Goal: Complete application form: Complete application form

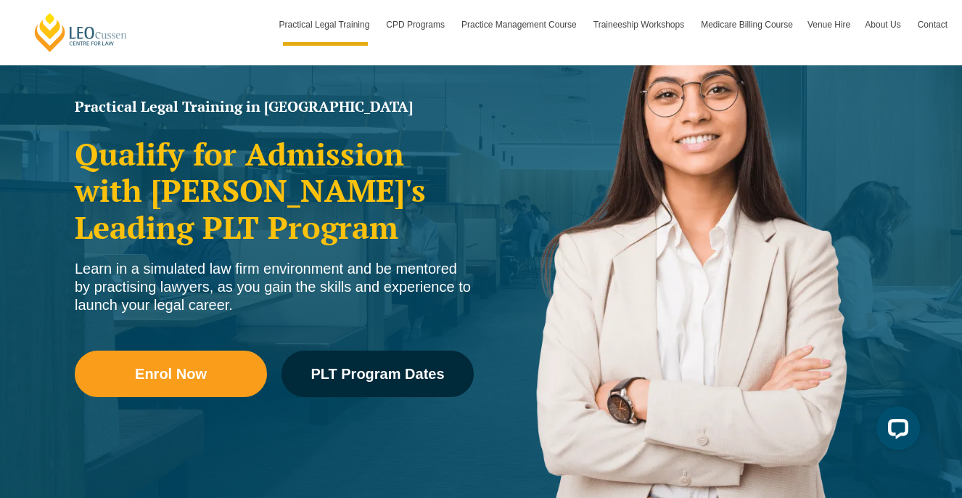
scroll to position [86, 0]
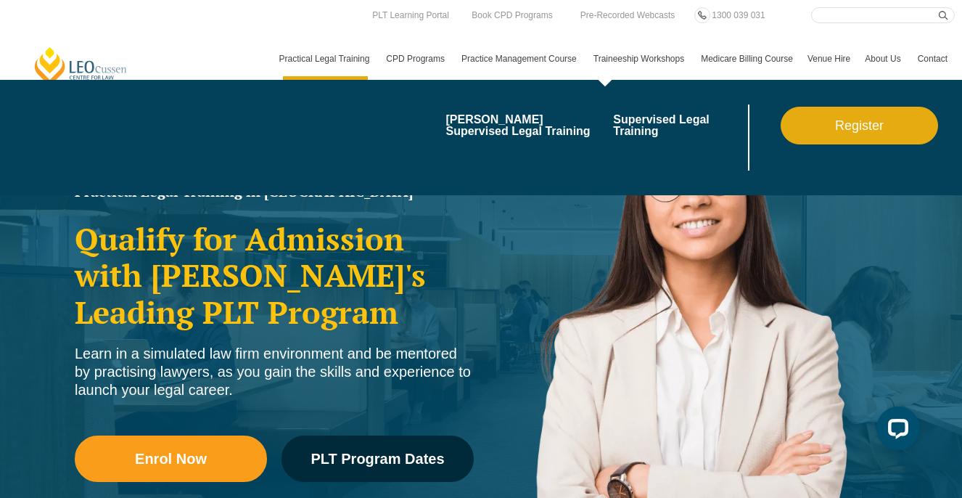
click at [648, 59] on link "Traineeship Workshops" at bounding box center [639, 59] width 107 height 42
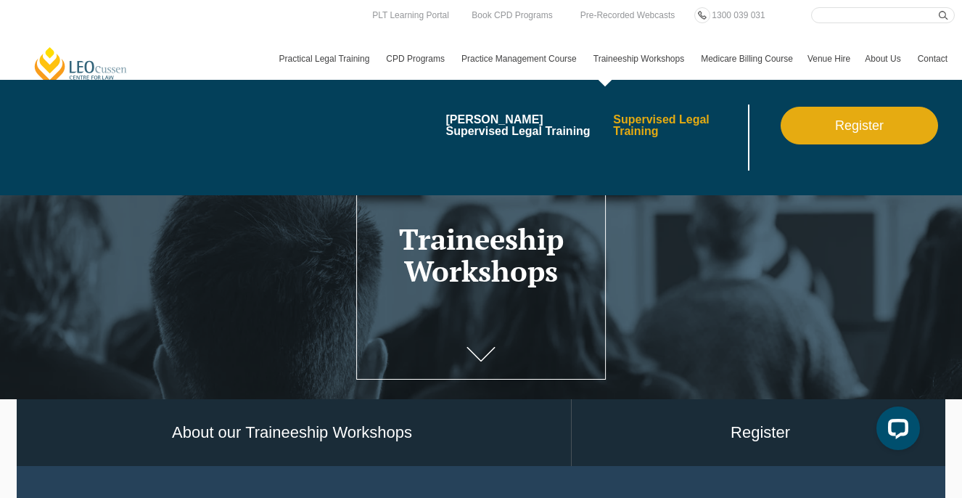
click at [635, 129] on link "Supervised Legal Training" at bounding box center [678, 125] width 131 height 23
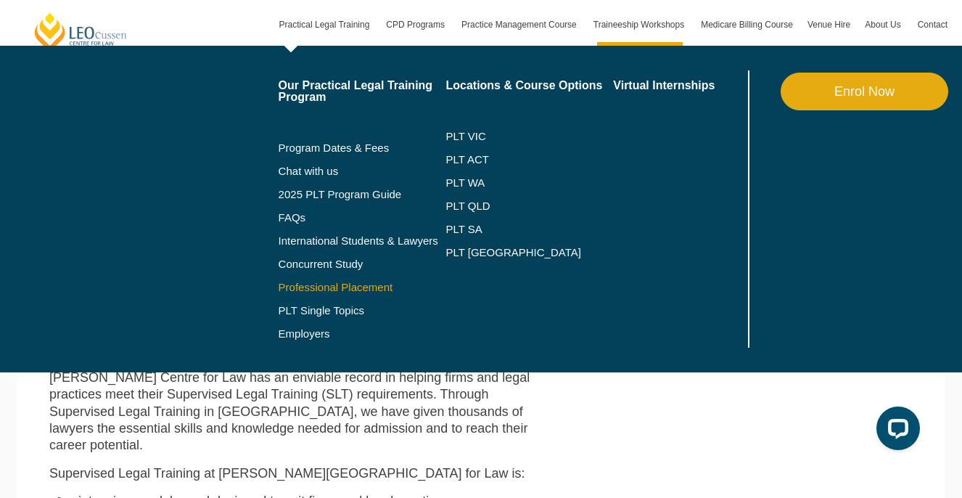
scroll to position [145, 0]
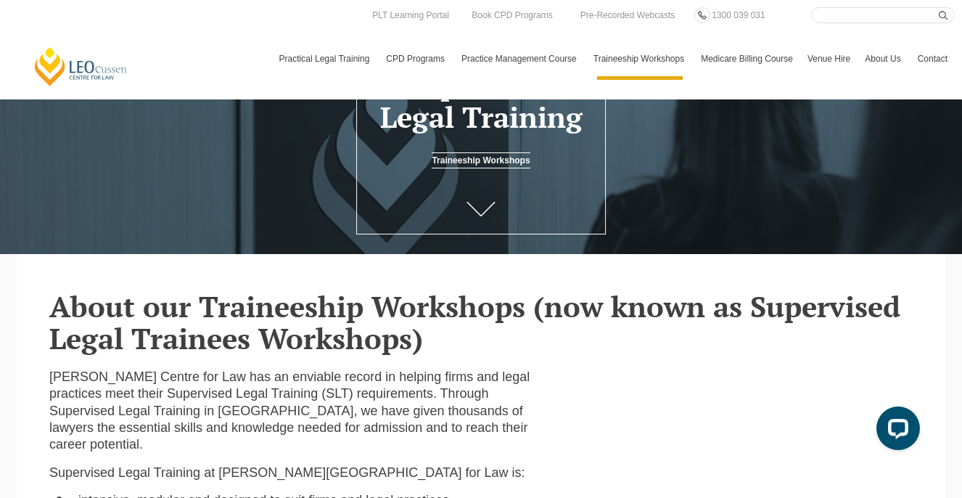
click at [78, 67] on link "[PERSON_NAME] Centre for Law" at bounding box center [81, 66] width 96 height 41
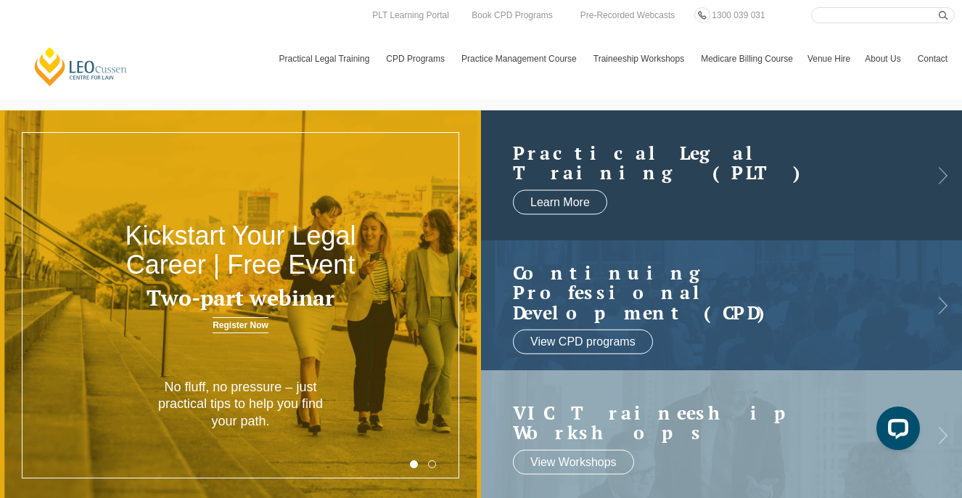
click at [944, 172] on div "Practical Legal Training (PLT) Learn More" at bounding box center [721, 175] width 481 height 130
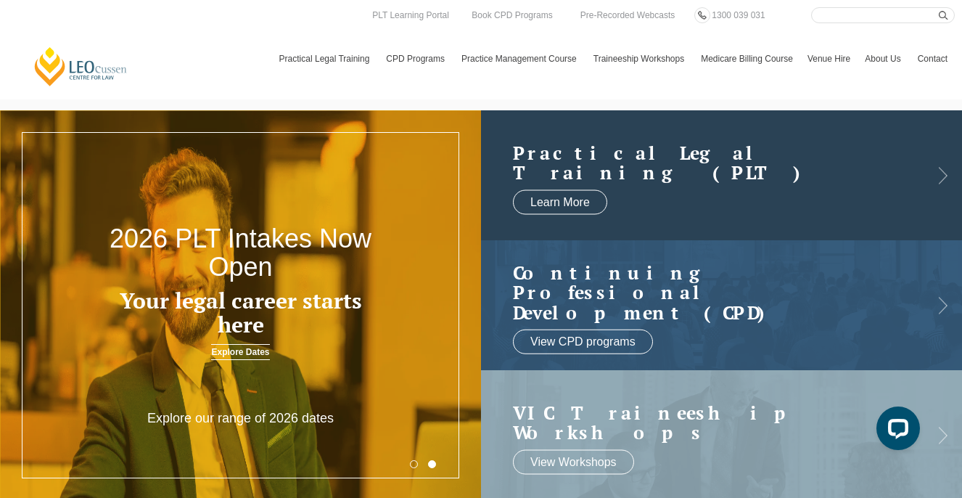
click at [680, 173] on h2 "Practical Legal Training (PLT)" at bounding box center [707, 162] width 388 height 40
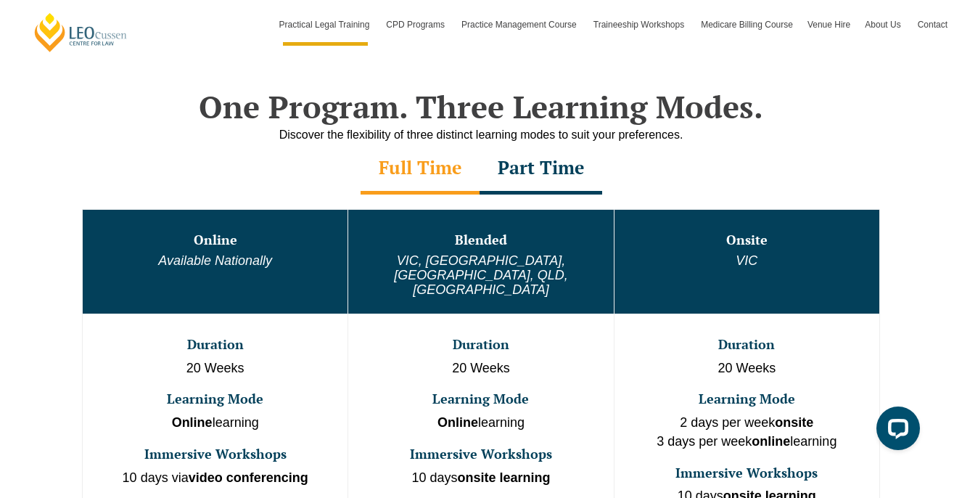
scroll to position [729, 0]
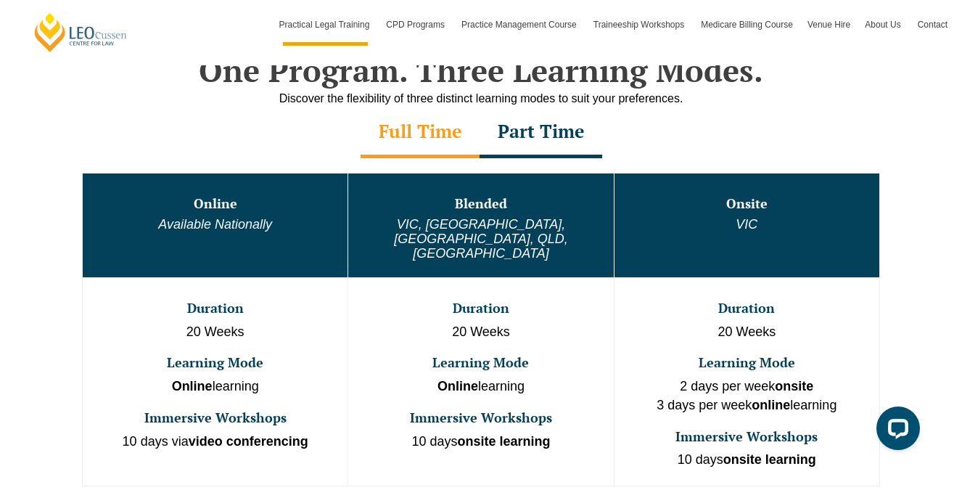
click at [553, 134] on div "Part Time" at bounding box center [541, 132] width 123 height 51
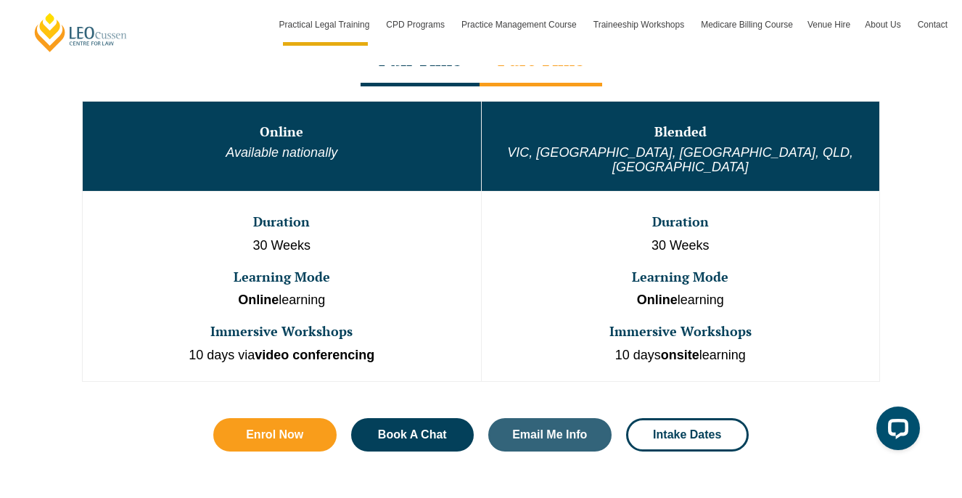
scroll to position [808, 0]
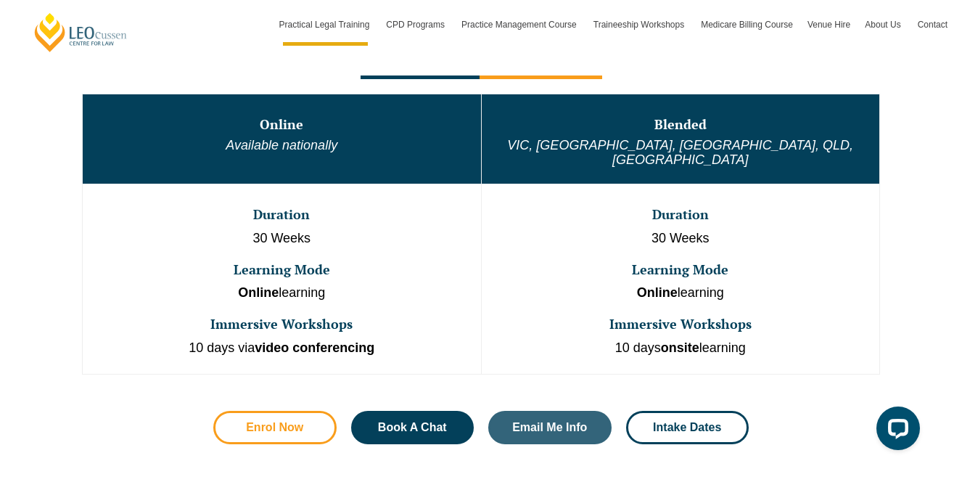
click at [313, 421] on span "Enrol Now" at bounding box center [275, 427] width 84 height 12
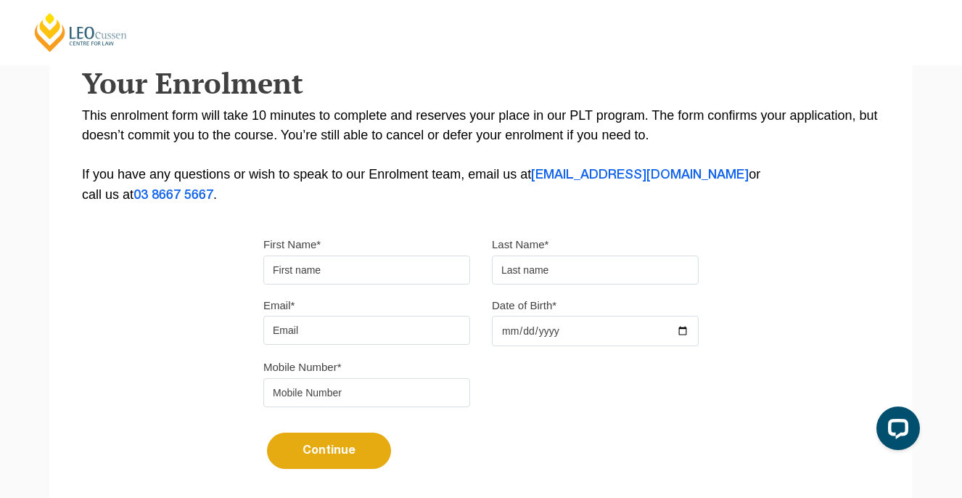
scroll to position [279, 0]
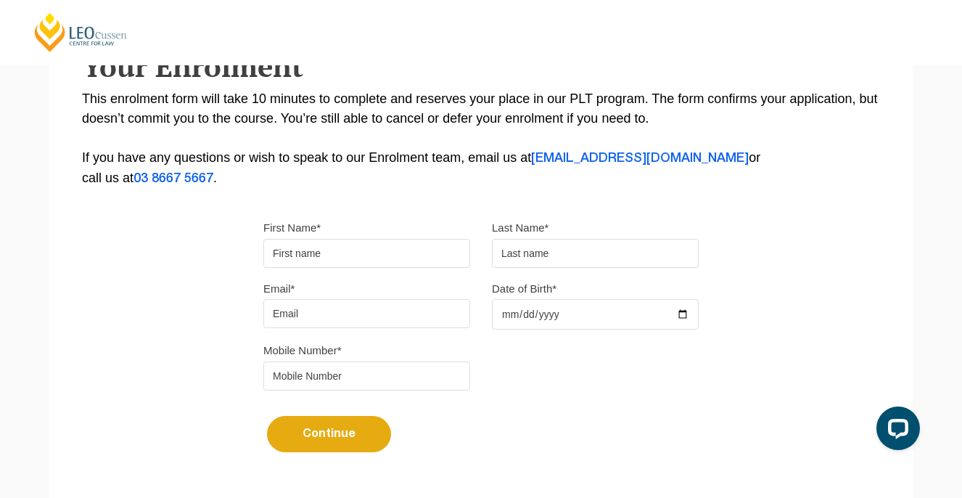
click at [355, 258] on input "First Name*" at bounding box center [366, 253] width 207 height 29
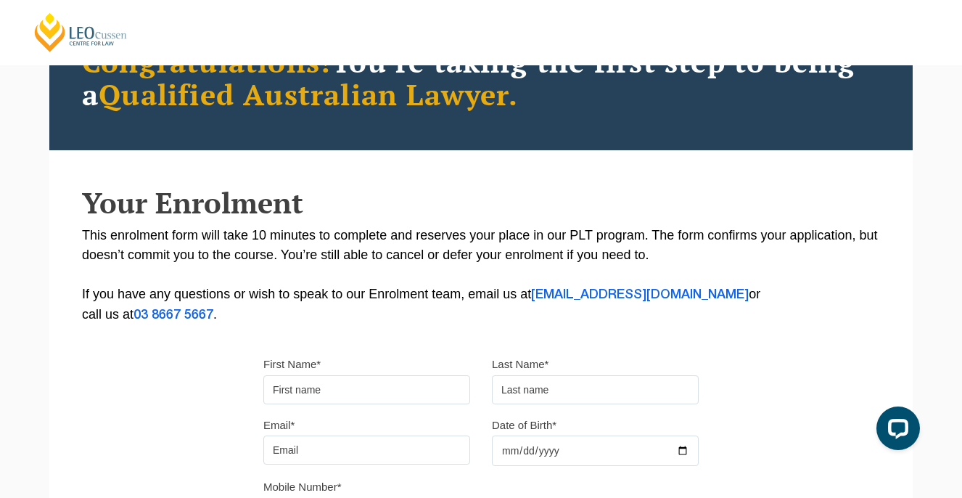
scroll to position [127, 0]
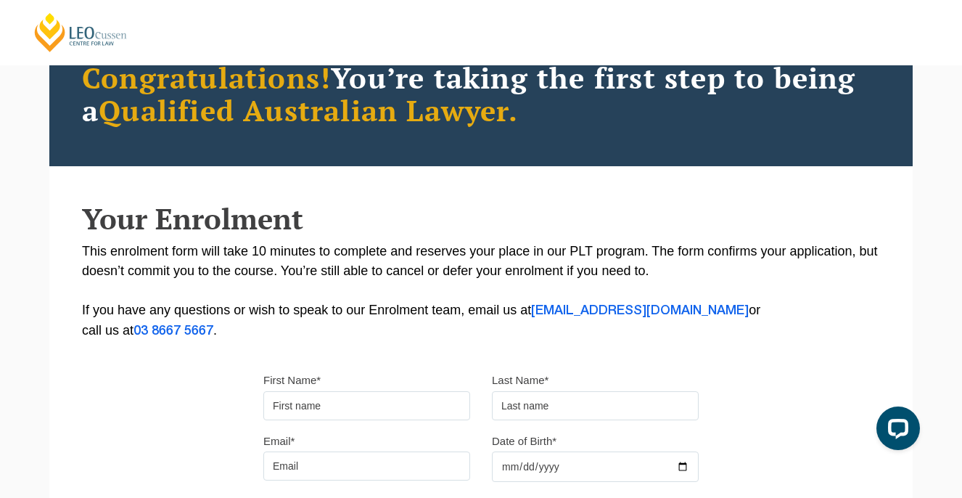
click at [353, 415] on input "First Name*" at bounding box center [366, 405] width 207 height 29
type input "Lauren"
click at [552, 419] on input "text" at bounding box center [595, 405] width 207 height 29
type input "[PERSON_NAME]"
click at [397, 460] on input "Email*" at bounding box center [366, 465] width 207 height 29
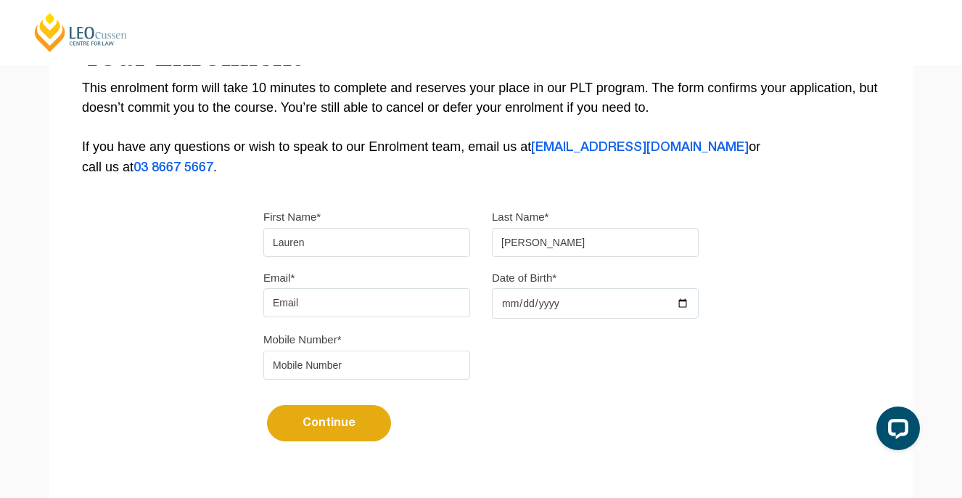
scroll to position [292, 0]
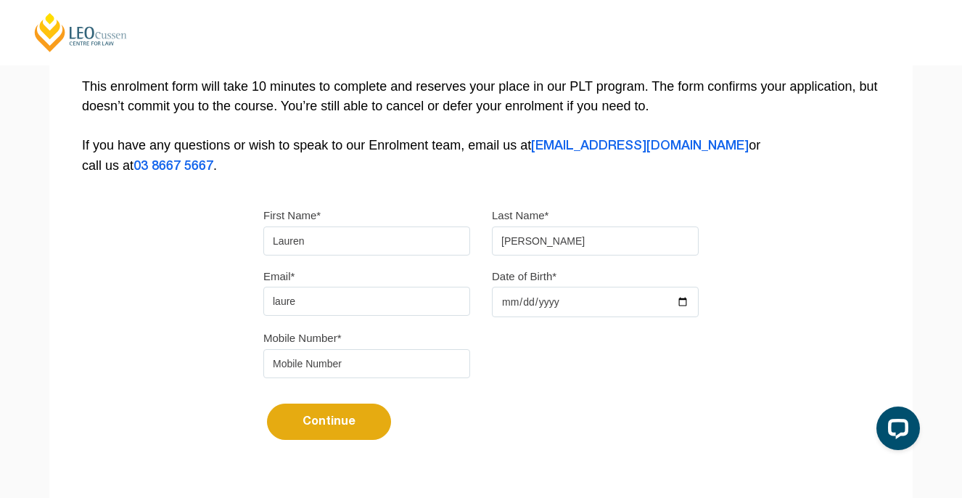
type input "[EMAIL_ADDRESS][DOMAIN_NAME]"
click at [552, 312] on input "Date of Birth*" at bounding box center [595, 302] width 207 height 30
type input "[DATE]"
click at [435, 369] on input "tel" at bounding box center [366, 363] width 207 height 29
type input "0431428803"
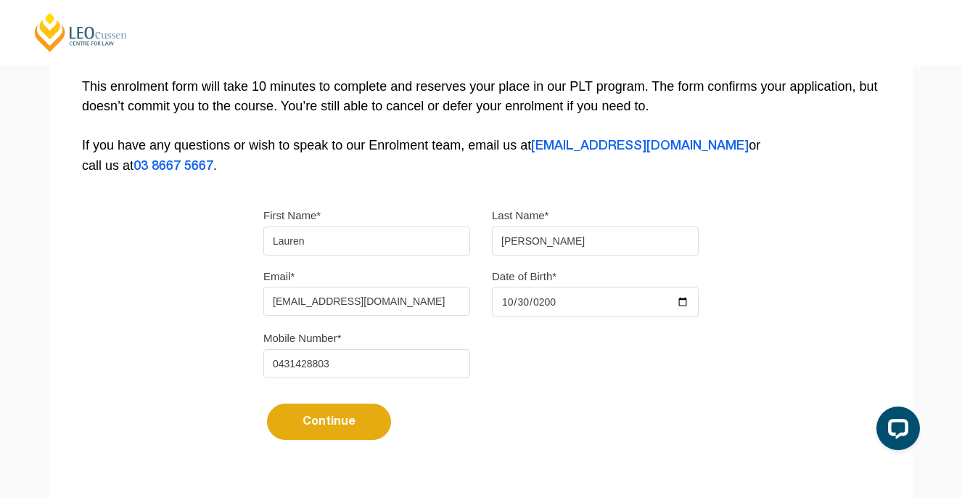
click at [337, 427] on button "Continue" at bounding box center [329, 421] width 124 height 36
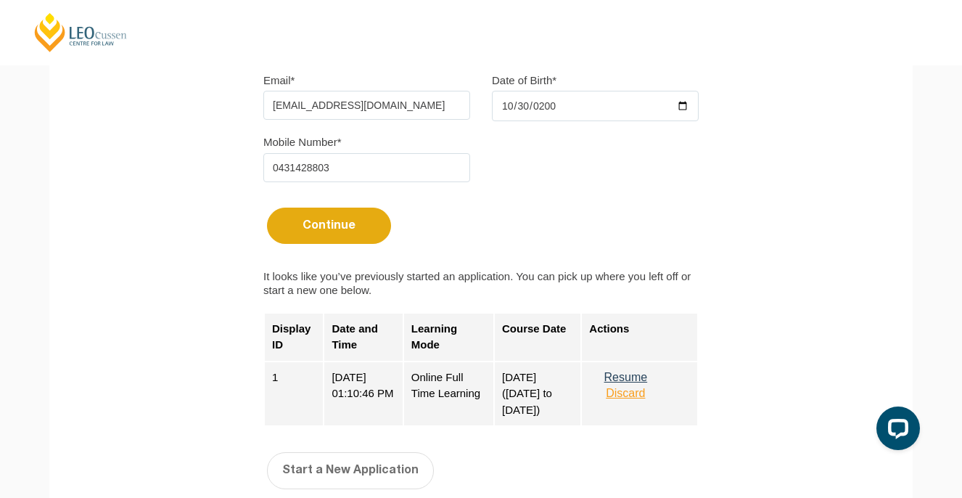
scroll to position [522, 0]
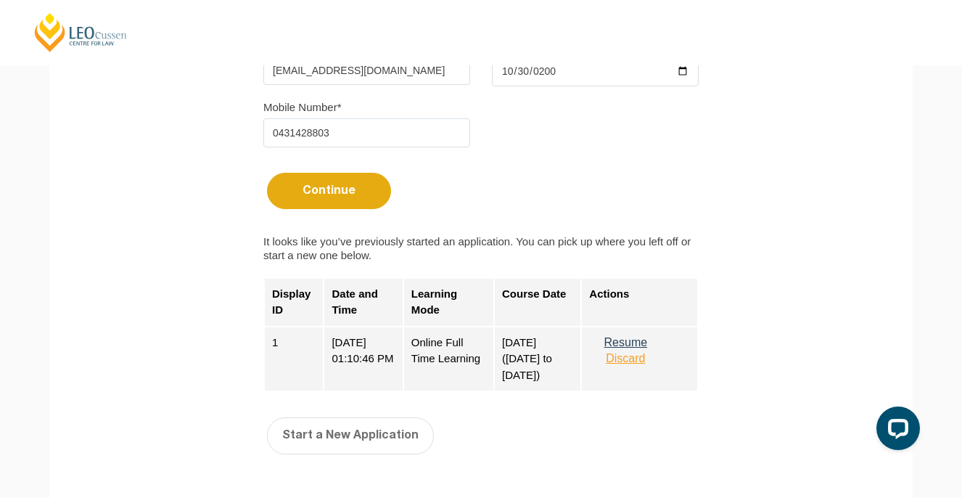
click at [630, 345] on button "Resume" at bounding box center [625, 342] width 73 height 13
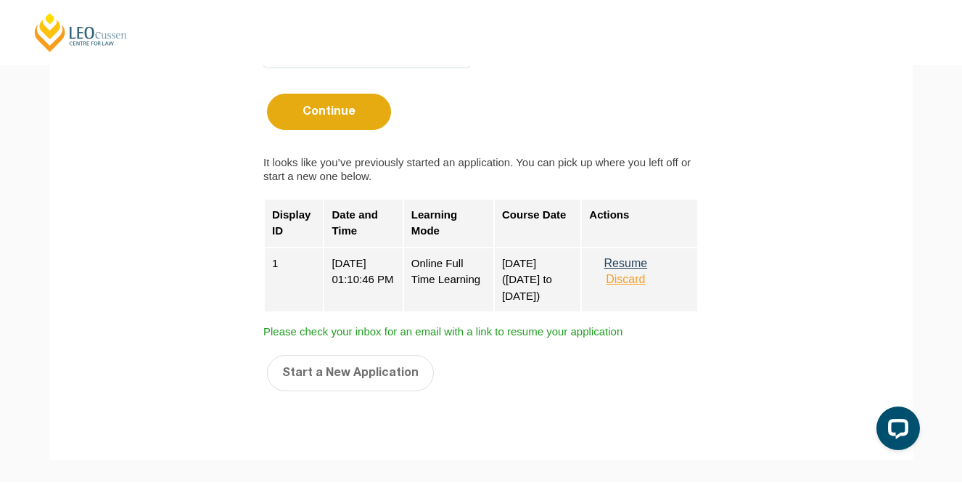
scroll to position [748, 0]
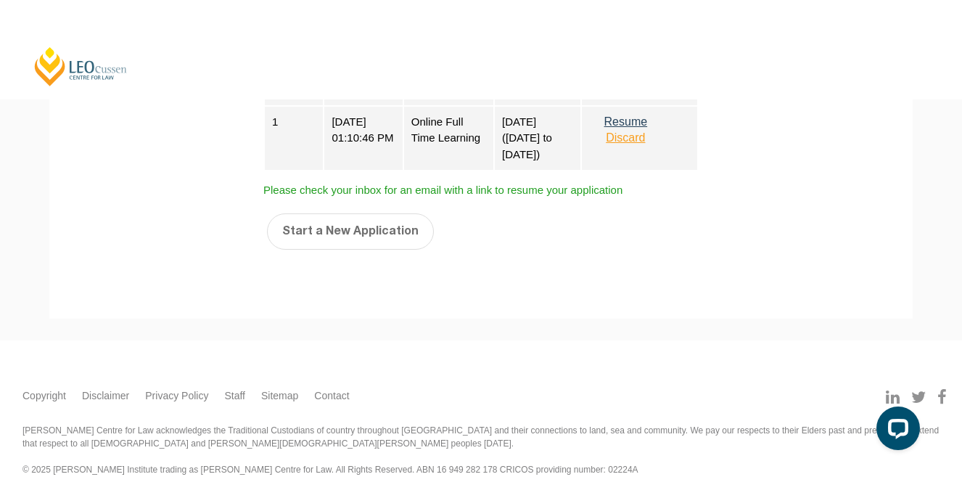
click at [824, 54] on header "[PERSON_NAME] Centre for Law Search here Practical Legal Training Our Practical…" at bounding box center [481, 49] width 962 height 99
